Goal: Transaction & Acquisition: Purchase product/service

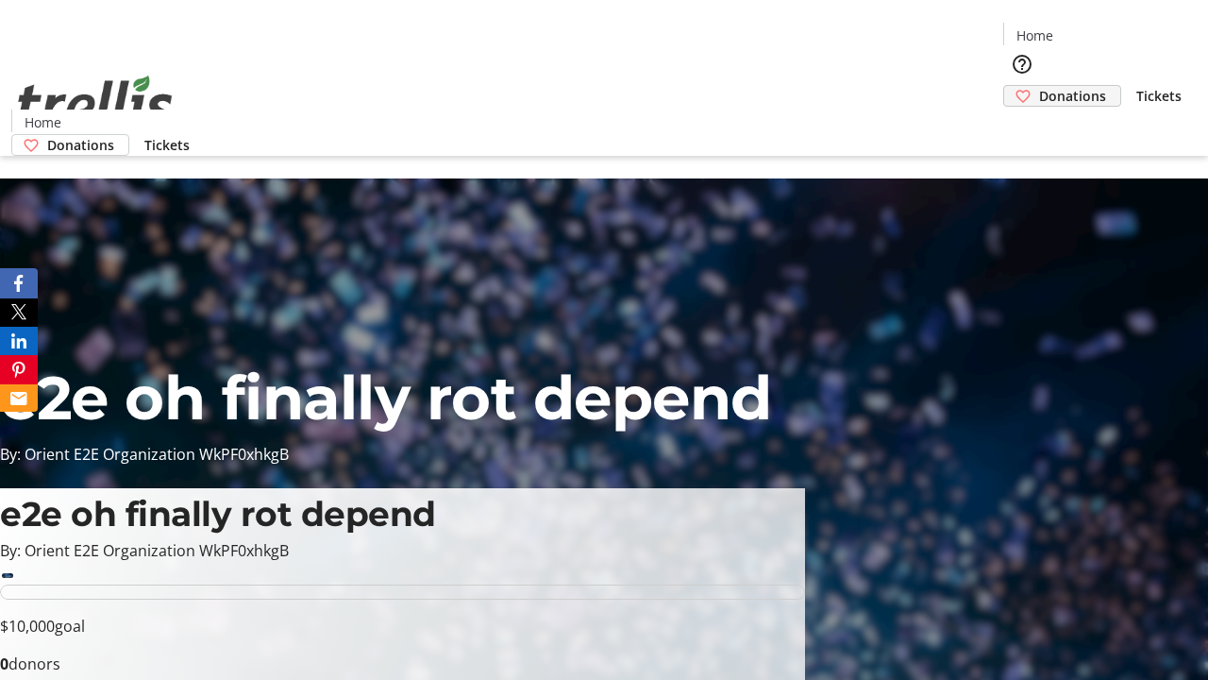
click at [1039, 86] on span "Donations" at bounding box center [1072, 96] width 67 height 20
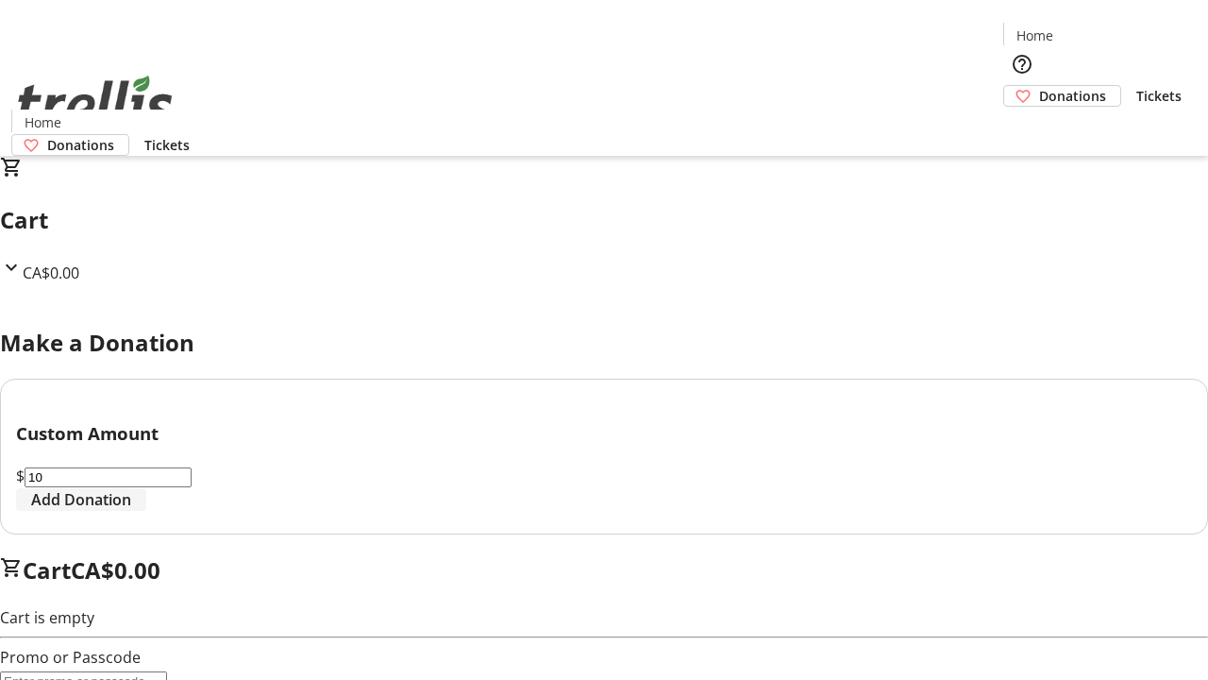
click at [131, 511] on span "Add Donation" at bounding box center [81, 499] width 100 height 23
